Goal: Task Accomplishment & Management: Use online tool/utility

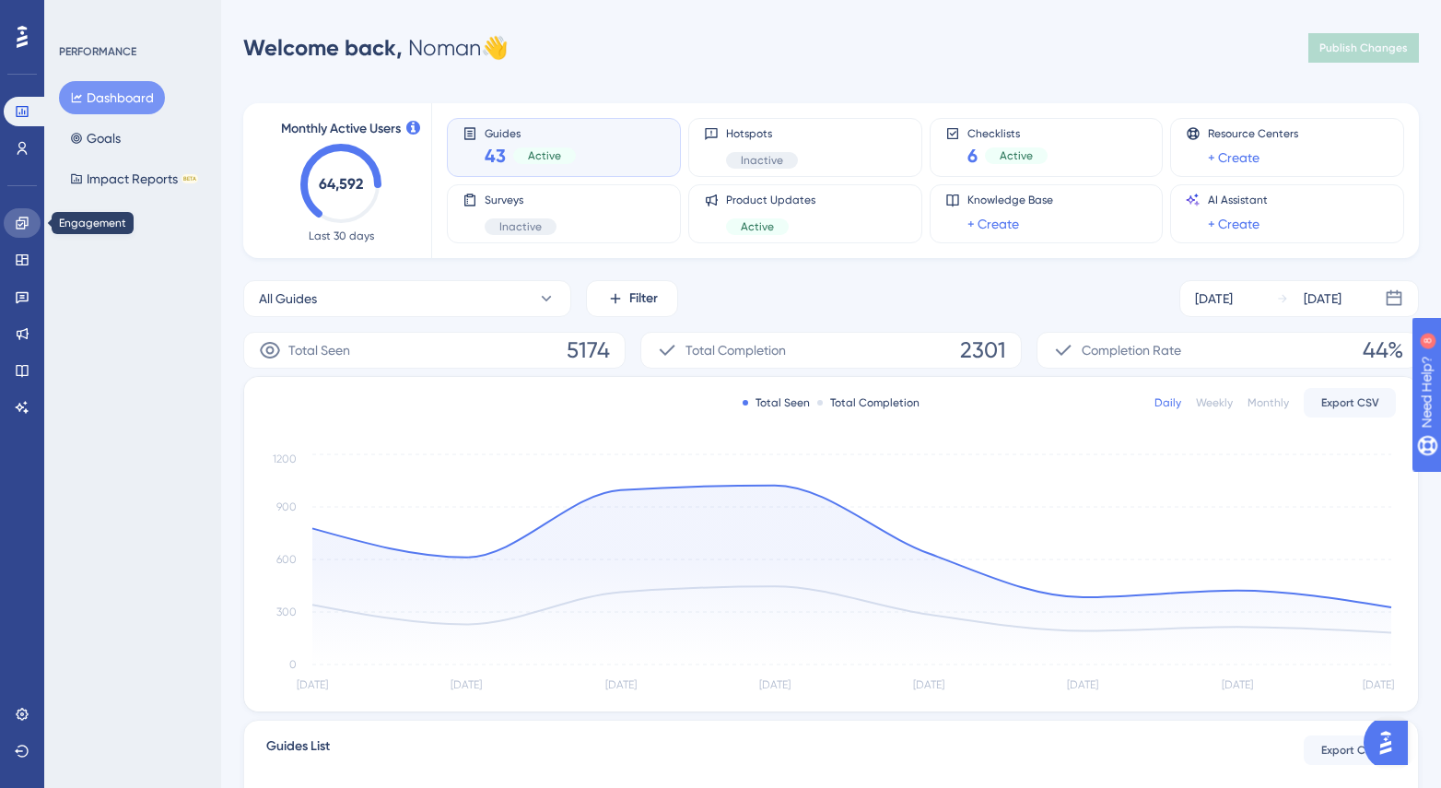
click at [23, 229] on icon at bounding box center [22, 223] width 15 height 15
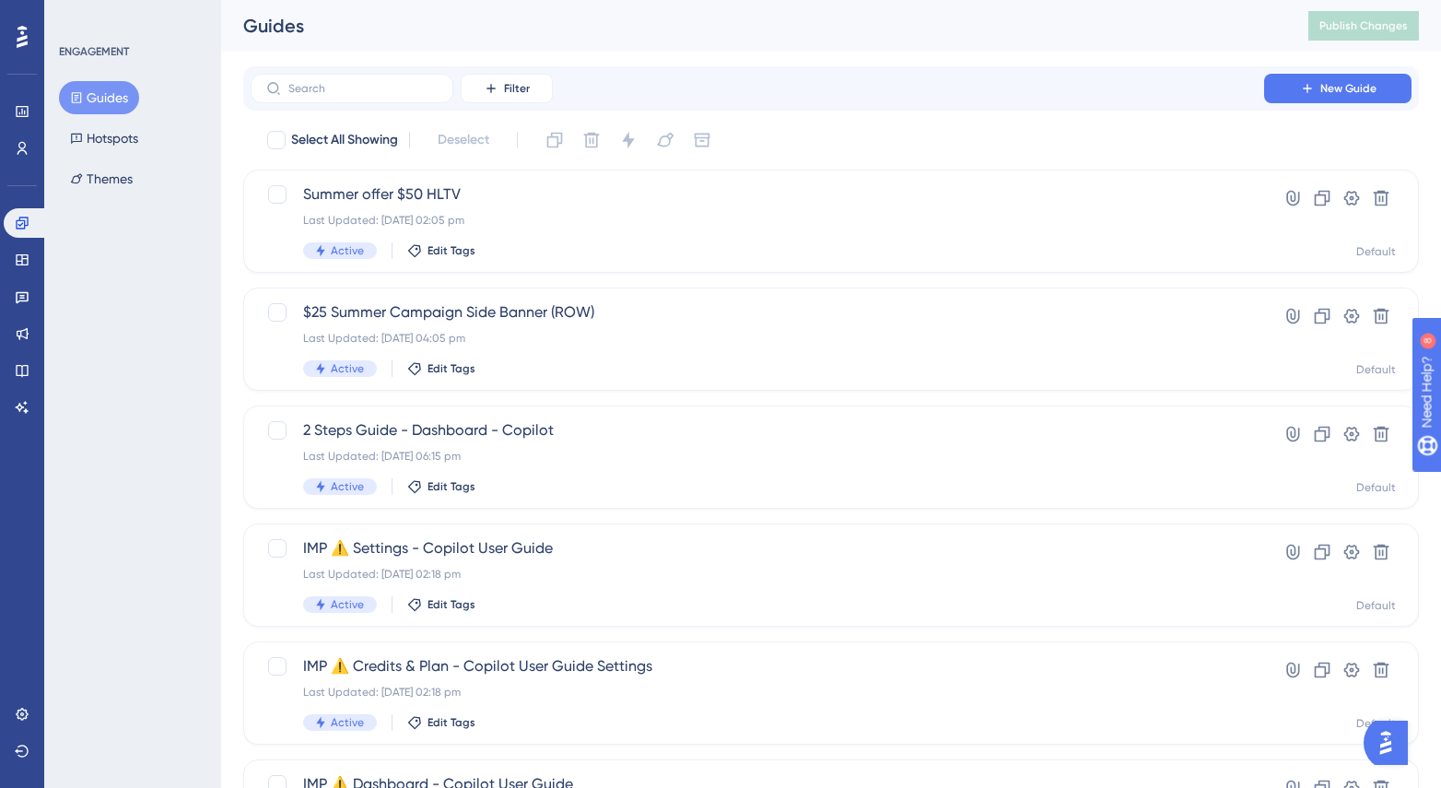
drag, startPoint x: 426, startPoint y: 61, endPoint x: 414, endPoint y: -331, distance: 391.9
click at [413, 0] on html "✨ Save My Spot!✨" at bounding box center [722, 365] width 1441 height 788
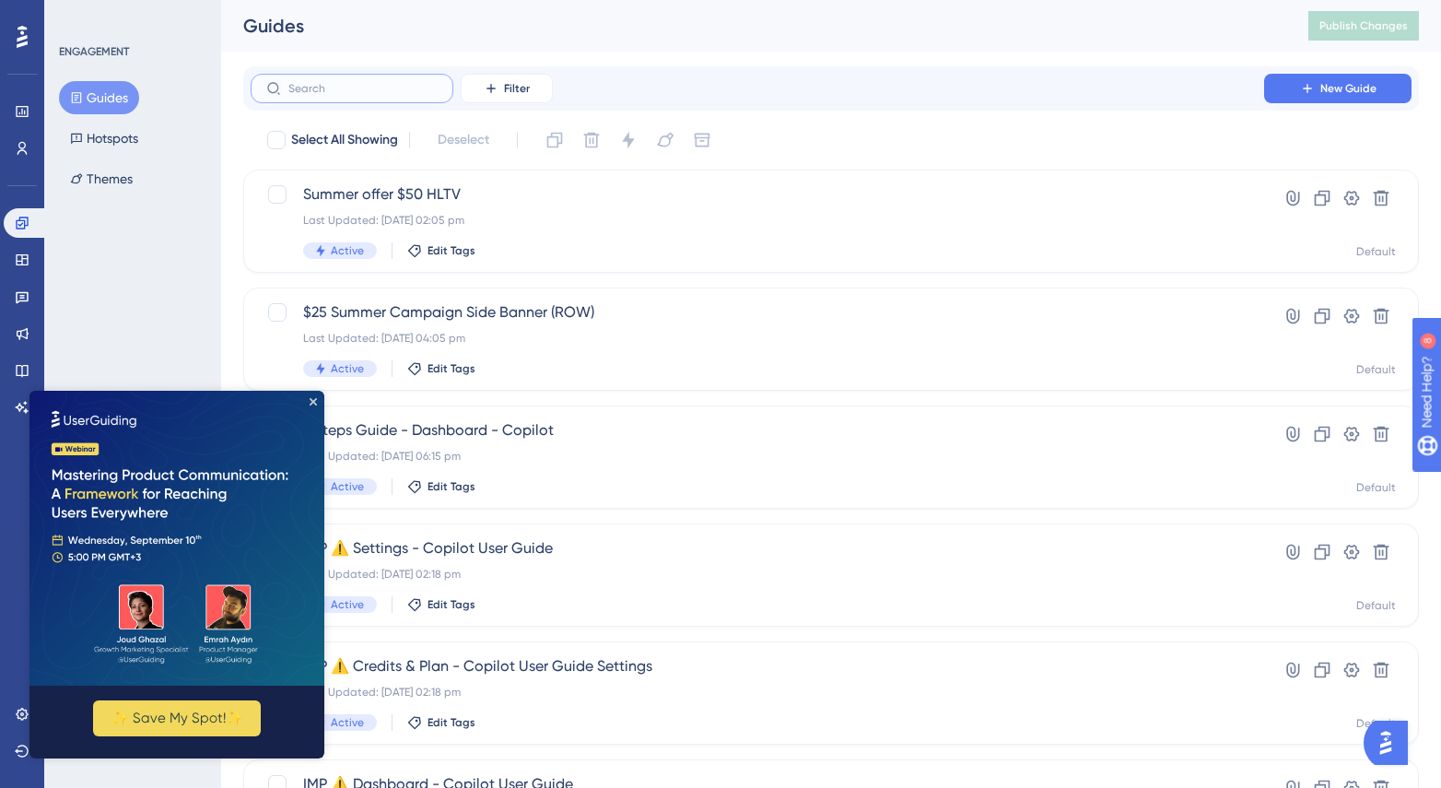
click at [399, 84] on input "text" at bounding box center [362, 88] width 149 height 13
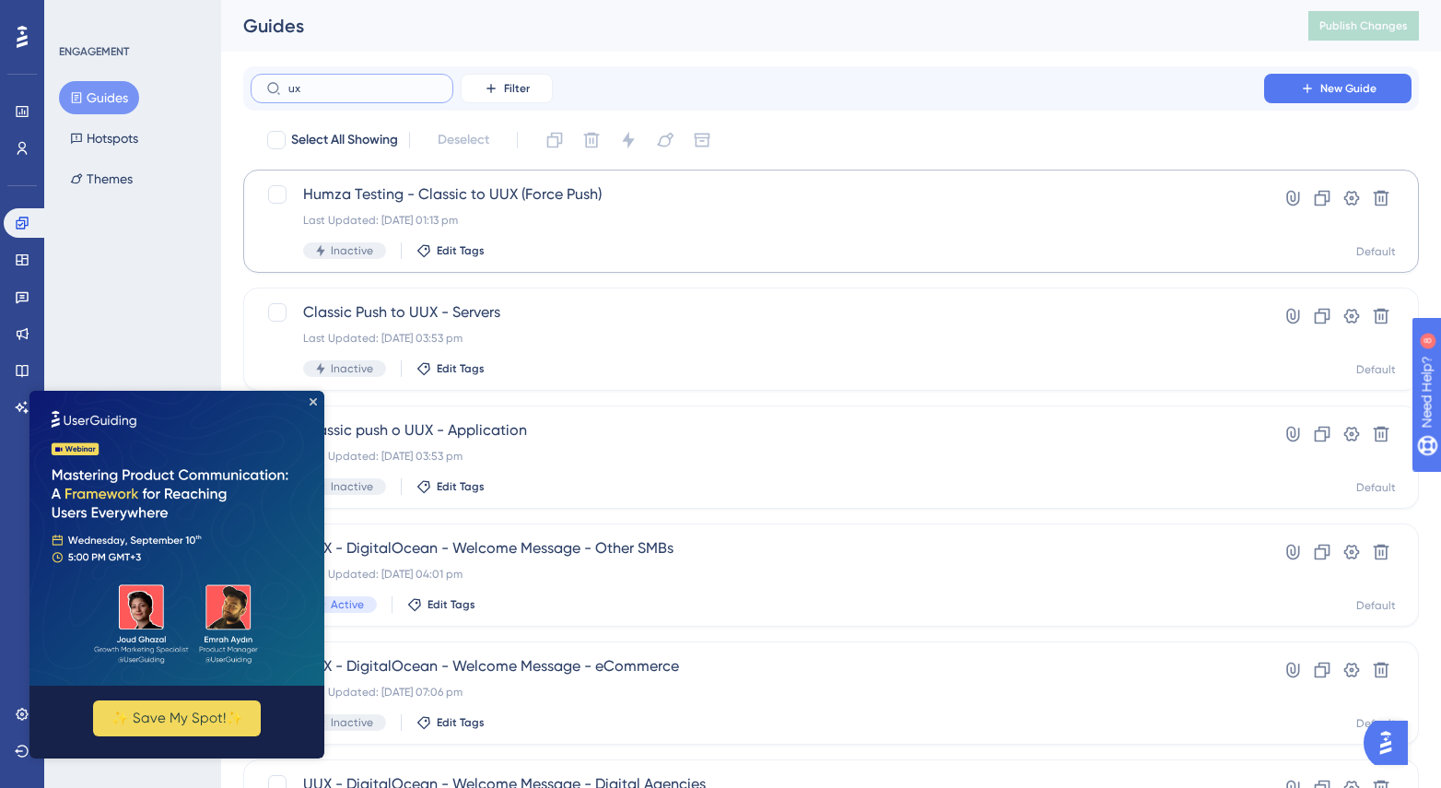
type input "ux"
click at [585, 226] on div "Humza Testing - Classic to UUX (Force Push) Last Updated: [DATE] 01:13 pm Inact…" at bounding box center [757, 221] width 909 height 76
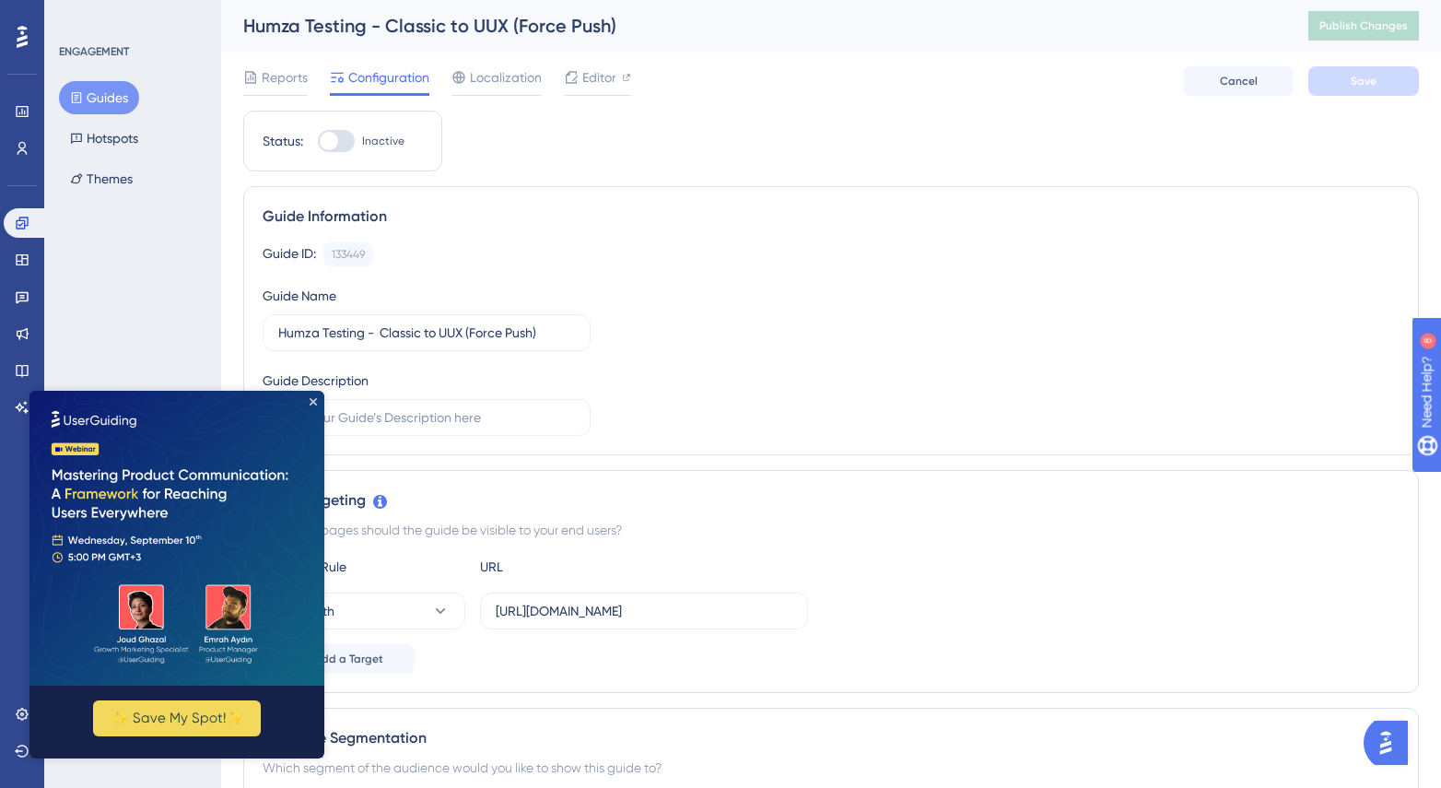
click at [318, 406] on img at bounding box center [176, 538] width 295 height 295
click at [596, 78] on span "Editor" at bounding box center [599, 77] width 34 height 22
